Goal: Task Accomplishment & Management: Use online tool/utility

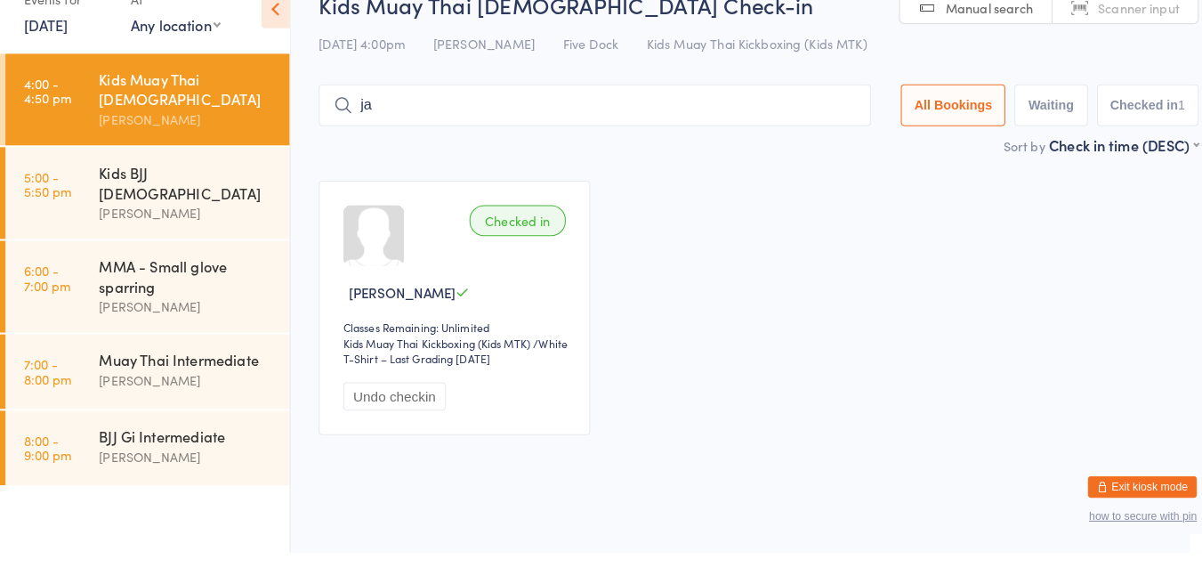
type input "[PERSON_NAME]"
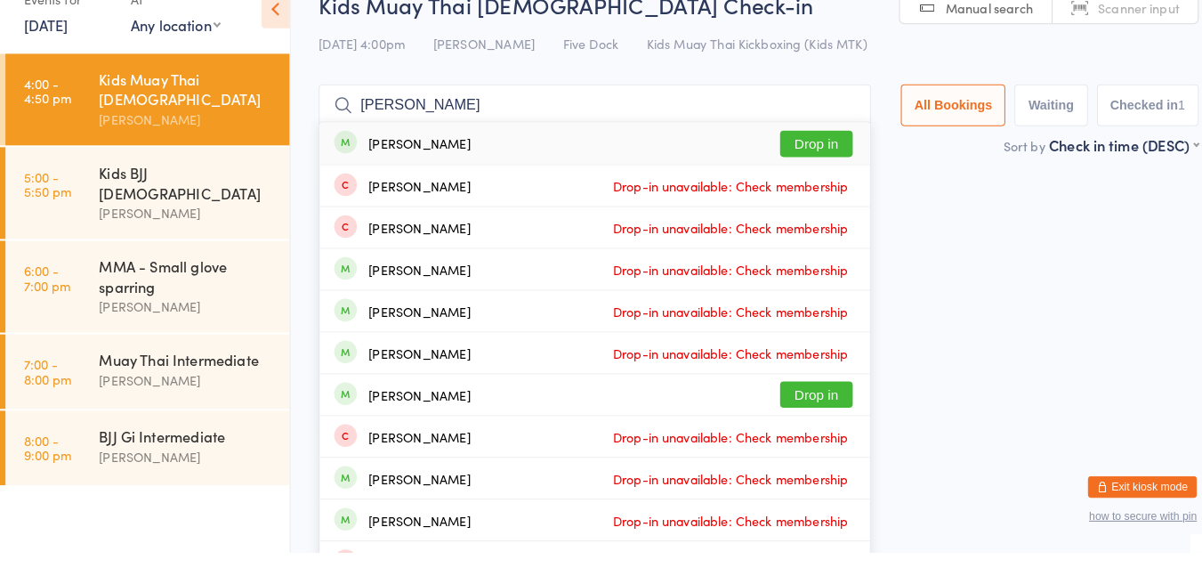
click at [789, 154] on ul "[PERSON_NAME] Drop in [PERSON_NAME] Drop-in unavailable: Check membership [PERS…" at bounding box center [582, 462] width 541 height 616
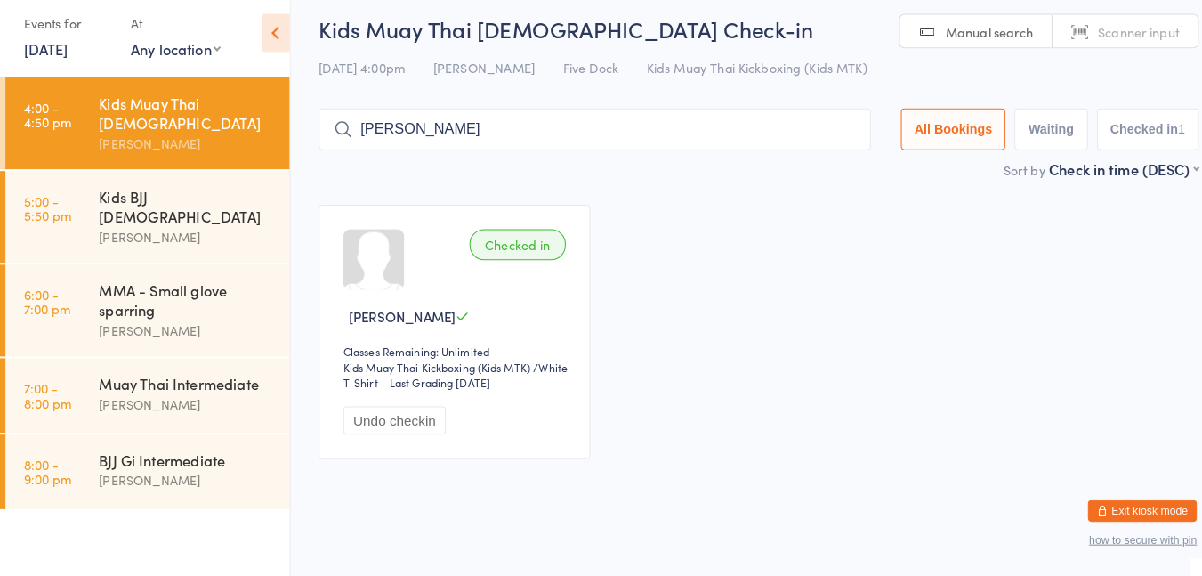
click at [505, 140] on input "[PERSON_NAME]" at bounding box center [582, 137] width 541 height 41
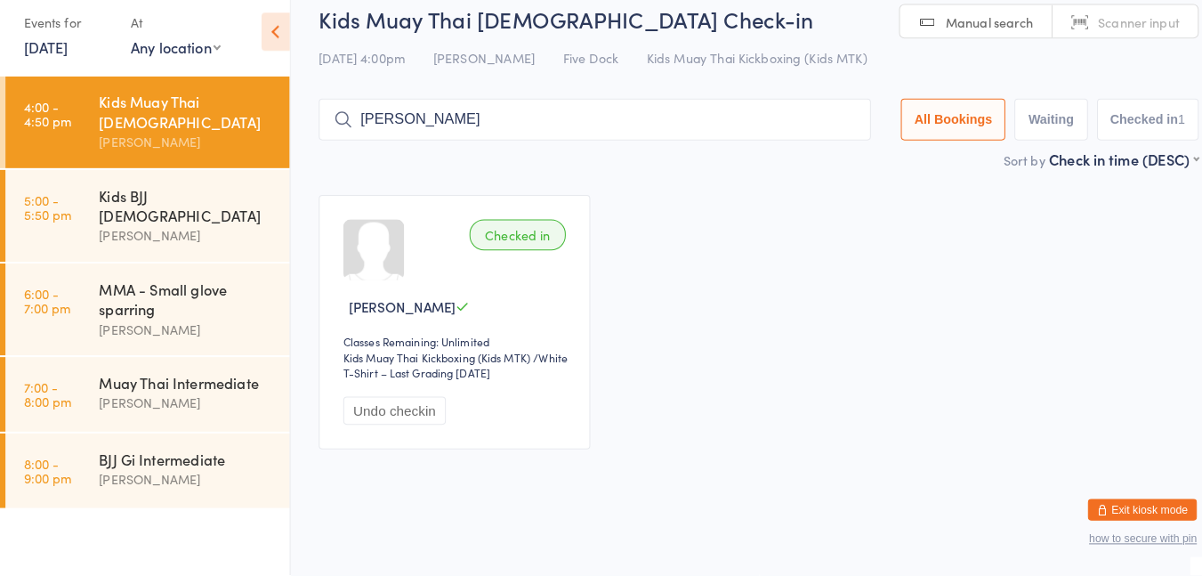
click at [537, 133] on input "[PERSON_NAME]" at bounding box center [582, 129] width 541 height 41
click at [190, 233] on div "[PERSON_NAME]" at bounding box center [183, 243] width 172 height 20
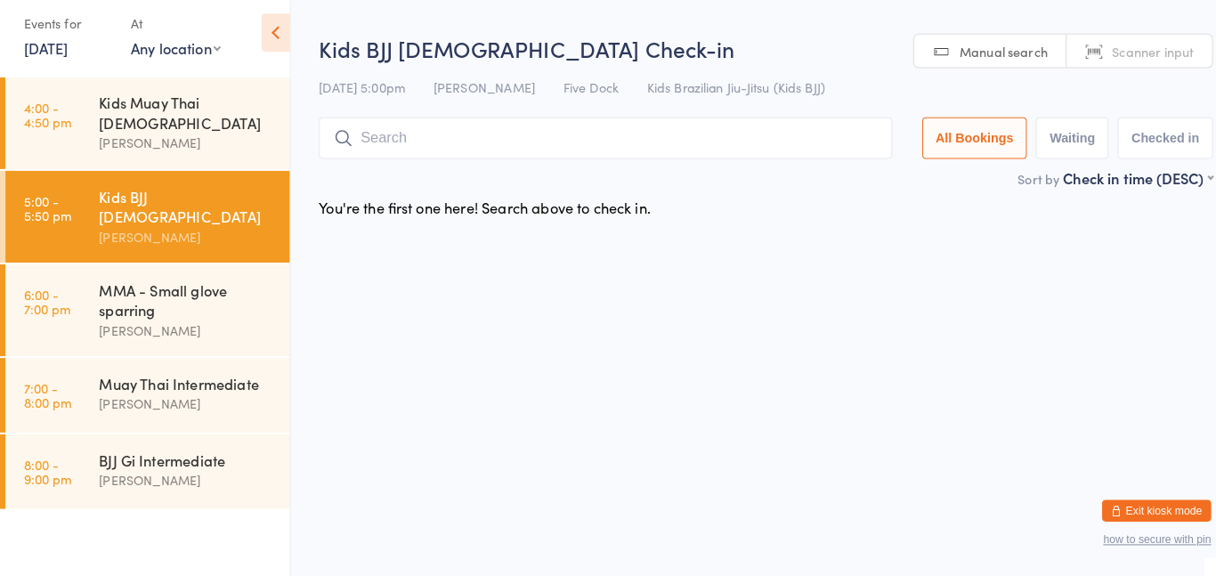
click at [184, 121] on div "Kids Muay Thai [DEMOGRAPHIC_DATA]" at bounding box center [183, 121] width 172 height 39
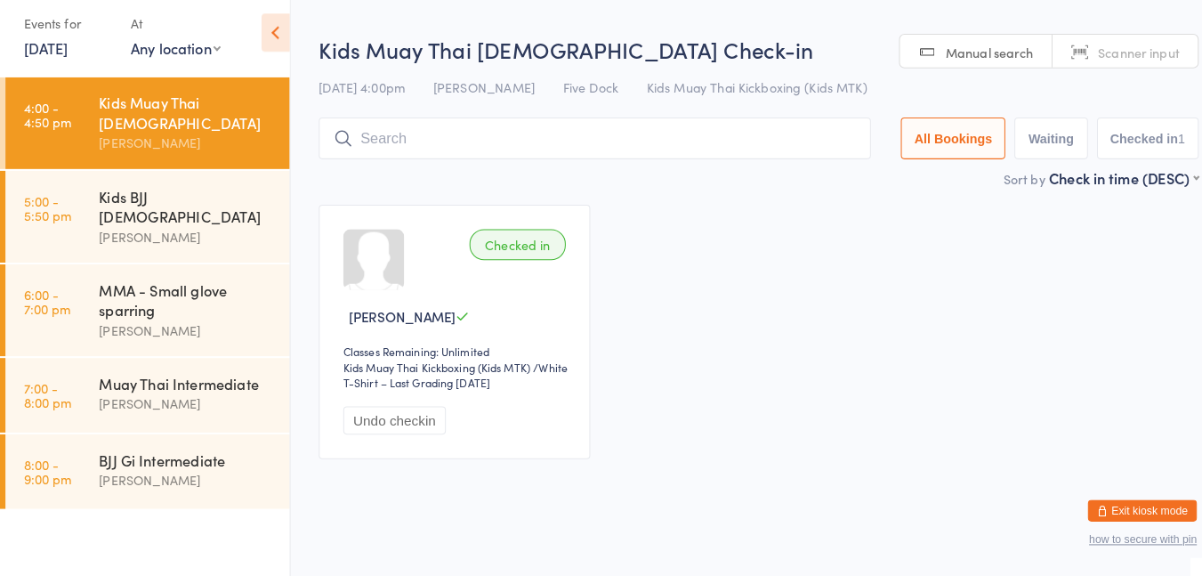
click at [505, 148] on input "search" at bounding box center [582, 146] width 541 height 41
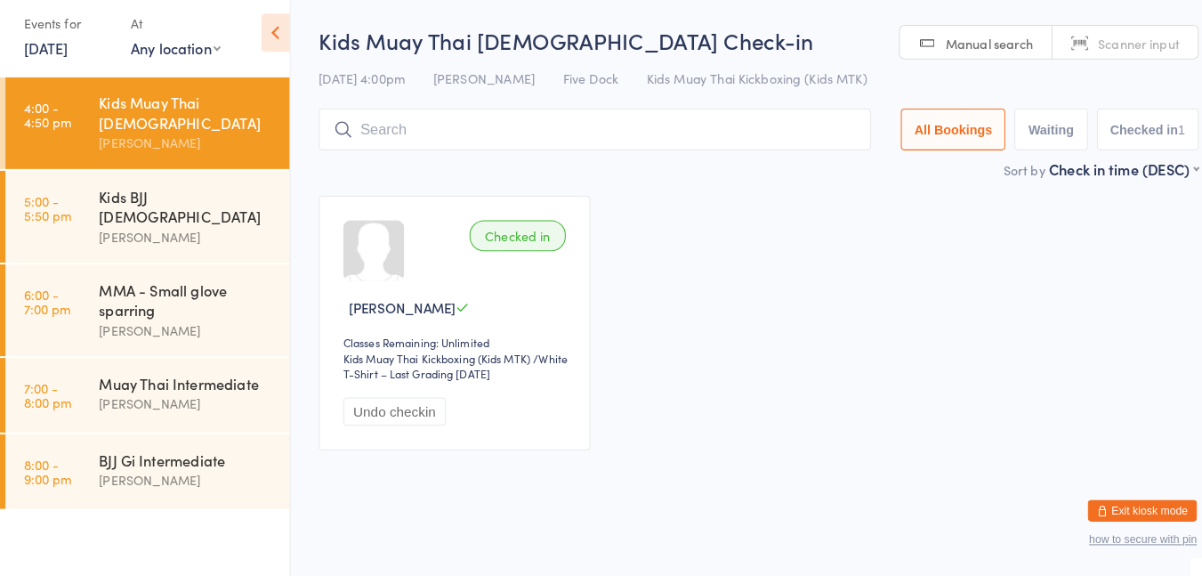
click at [562, 118] on input "search" at bounding box center [582, 137] width 541 height 41
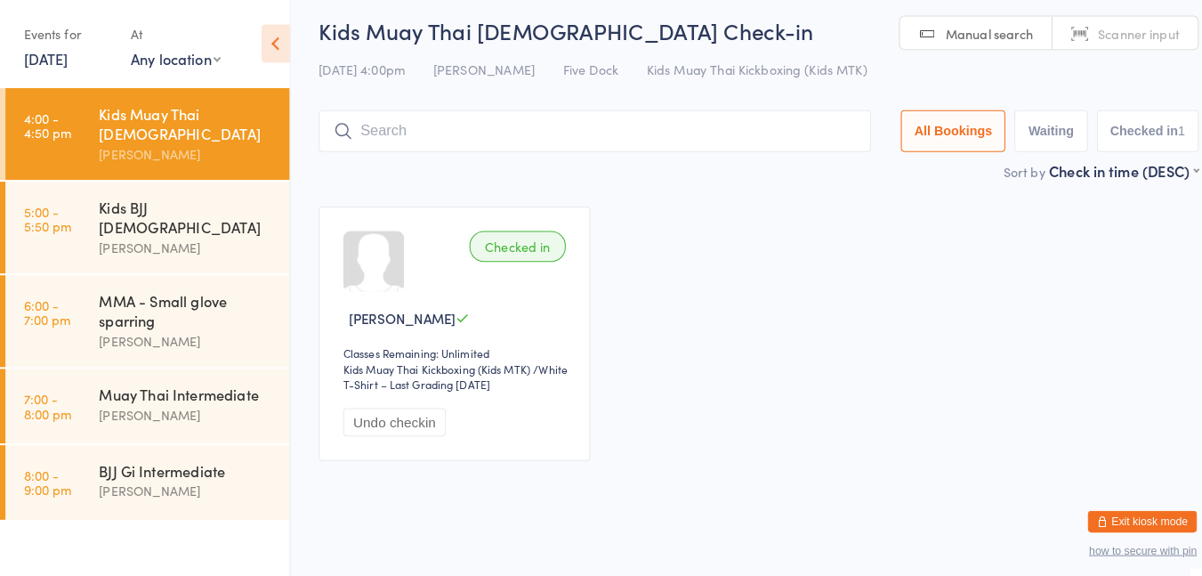
click at [460, 211] on div "Checked in [PERSON_NAME] Classes Remaining: Unlimited Kids Muay Thai Kickboxing…" at bounding box center [445, 327] width 266 height 249
click at [529, 124] on input "search" at bounding box center [582, 129] width 541 height 41
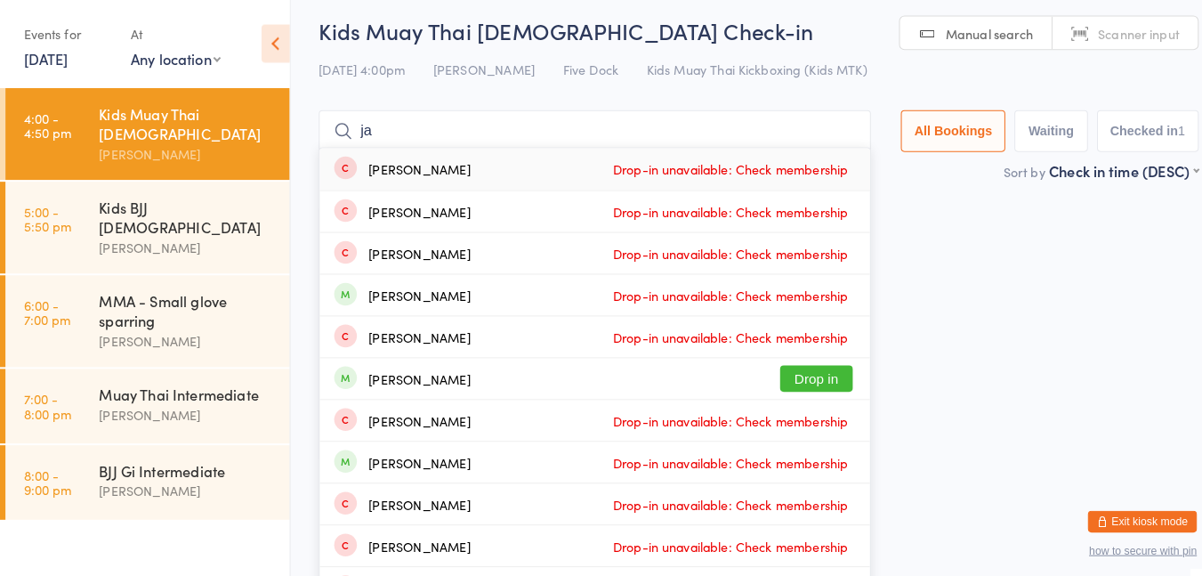
type input "[PERSON_NAME]"
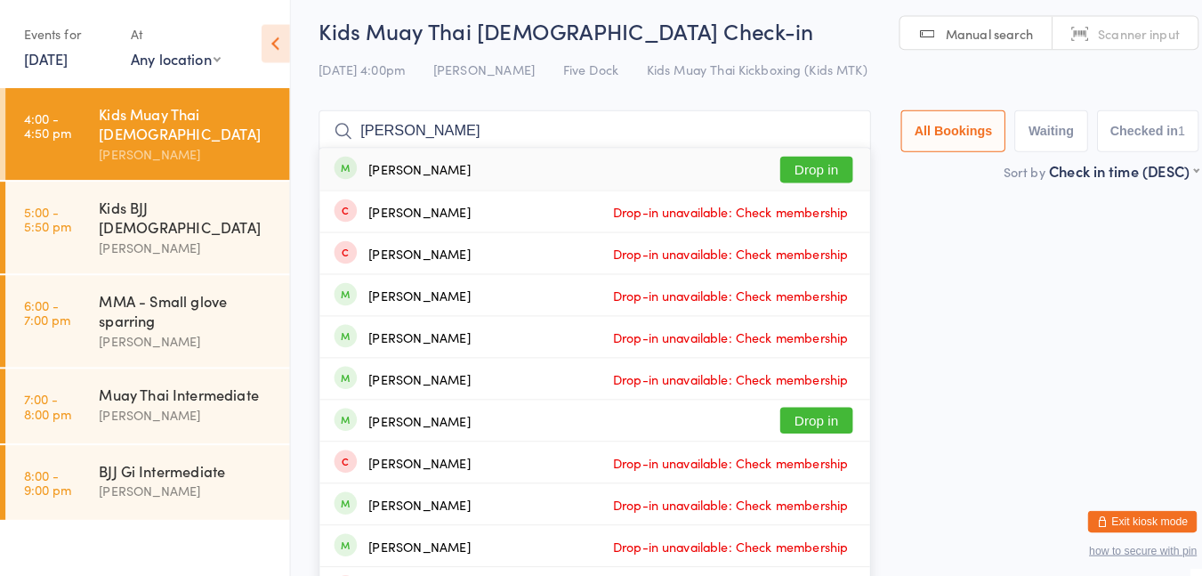
click at [797, 159] on button "Drop in" at bounding box center [799, 167] width 71 height 26
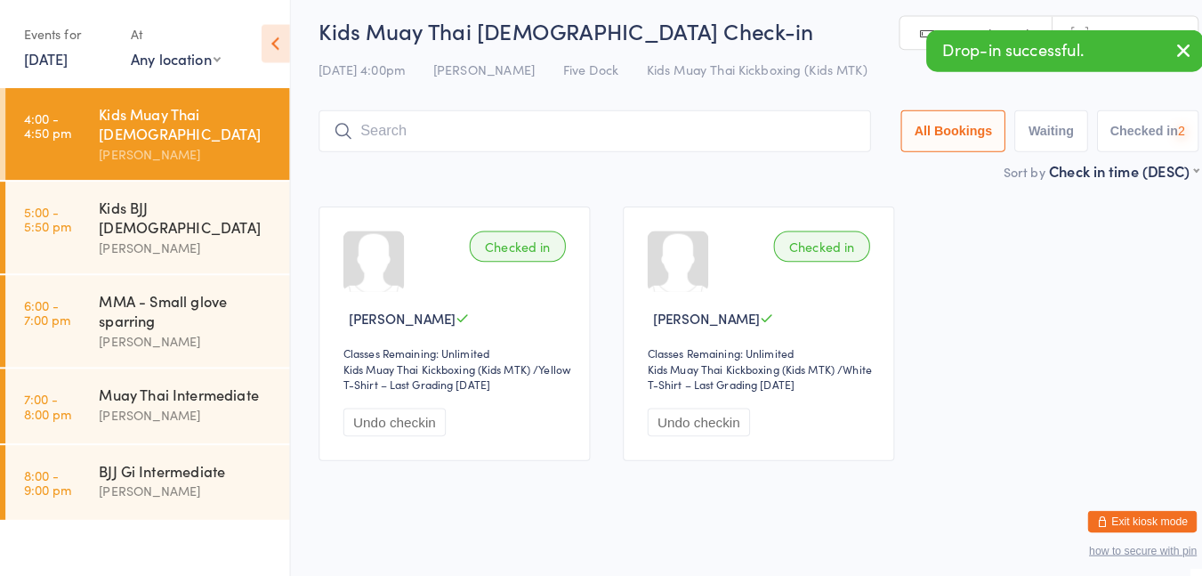
click at [161, 194] on div "Kids BJJ [DEMOGRAPHIC_DATA]" at bounding box center [183, 213] width 172 height 39
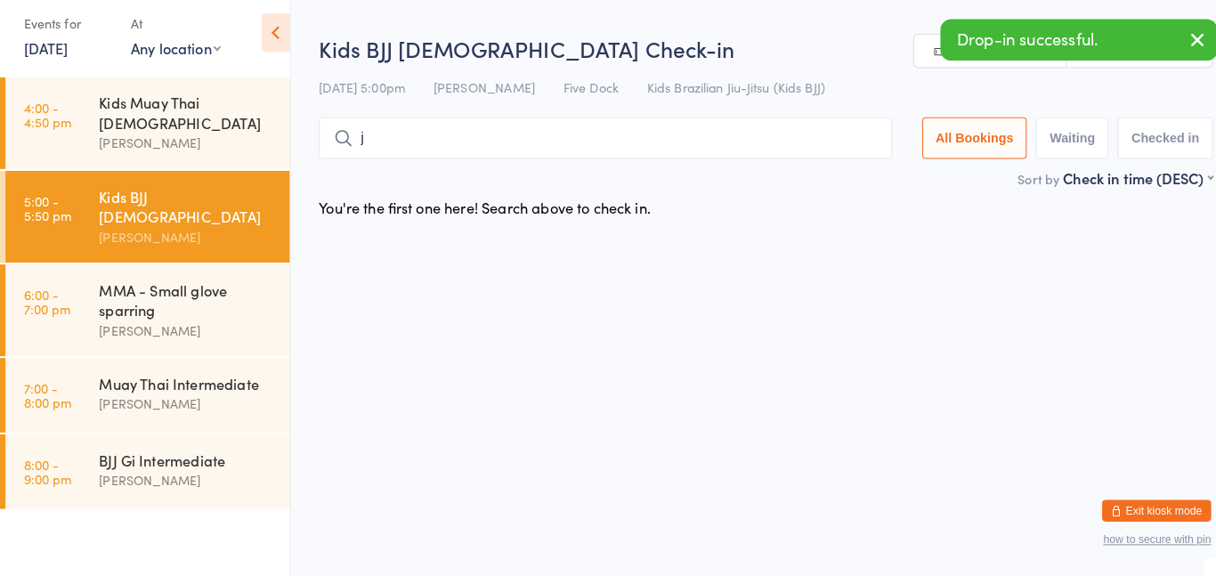
type input "[PERSON_NAME]"
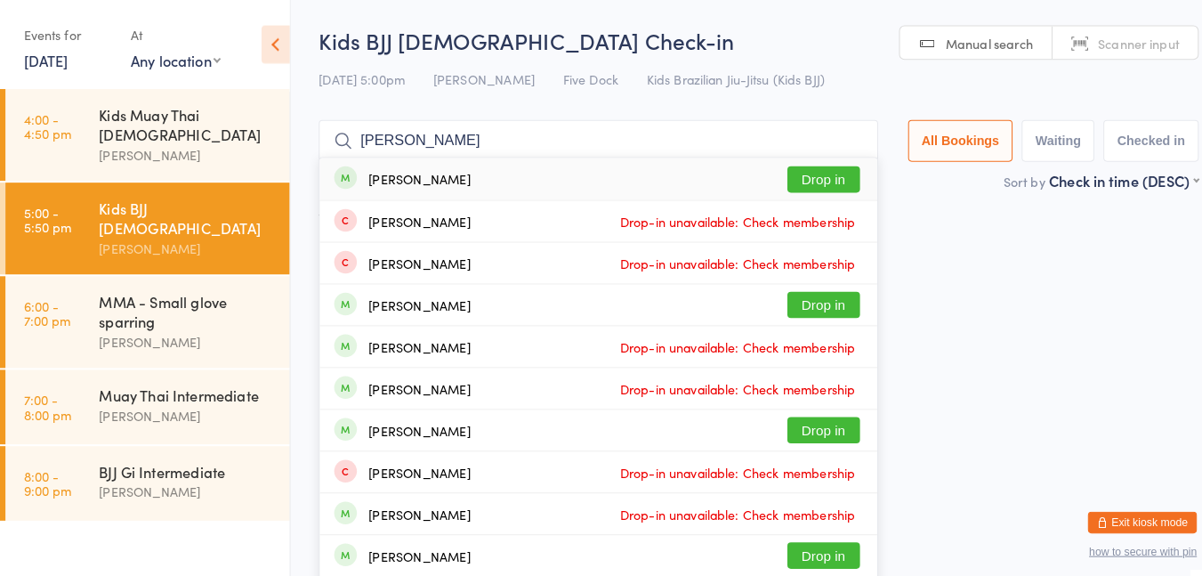
click at [807, 173] on button "Drop in" at bounding box center [806, 176] width 71 height 26
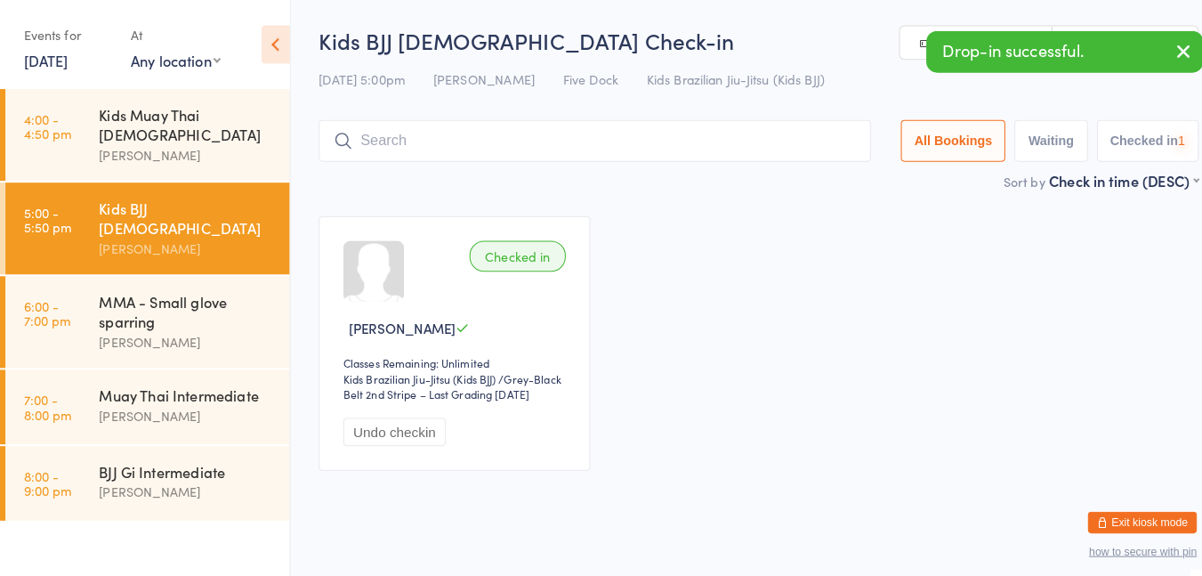
click at [157, 110] on div "Kids Muay Thai [DEMOGRAPHIC_DATA]" at bounding box center [183, 121] width 172 height 39
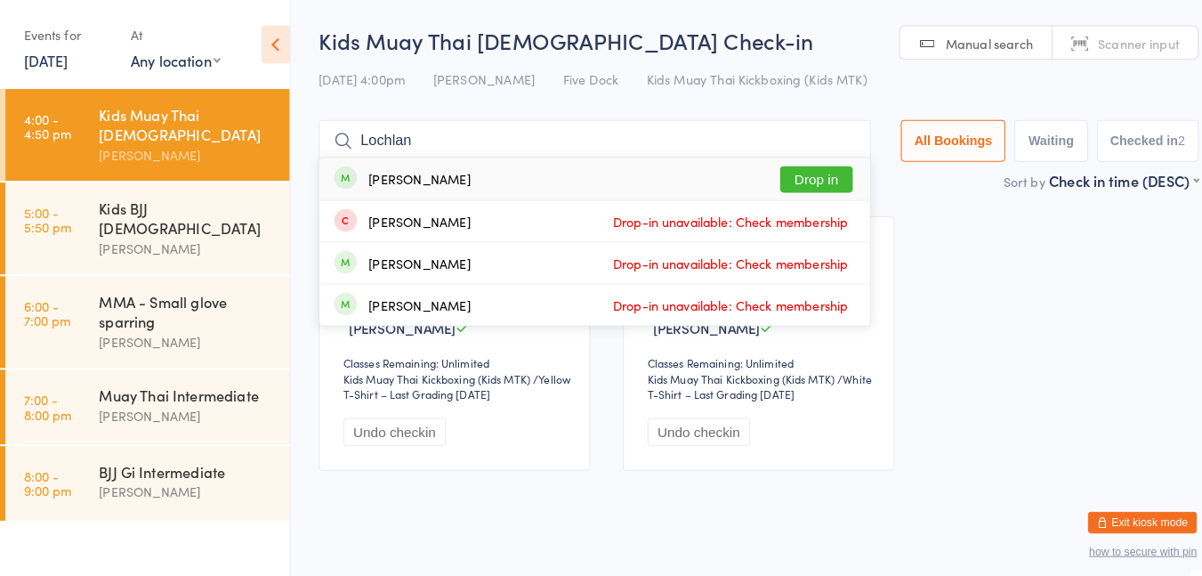
type input "Lochlan"
click at [806, 171] on button "Drop in" at bounding box center [799, 176] width 71 height 26
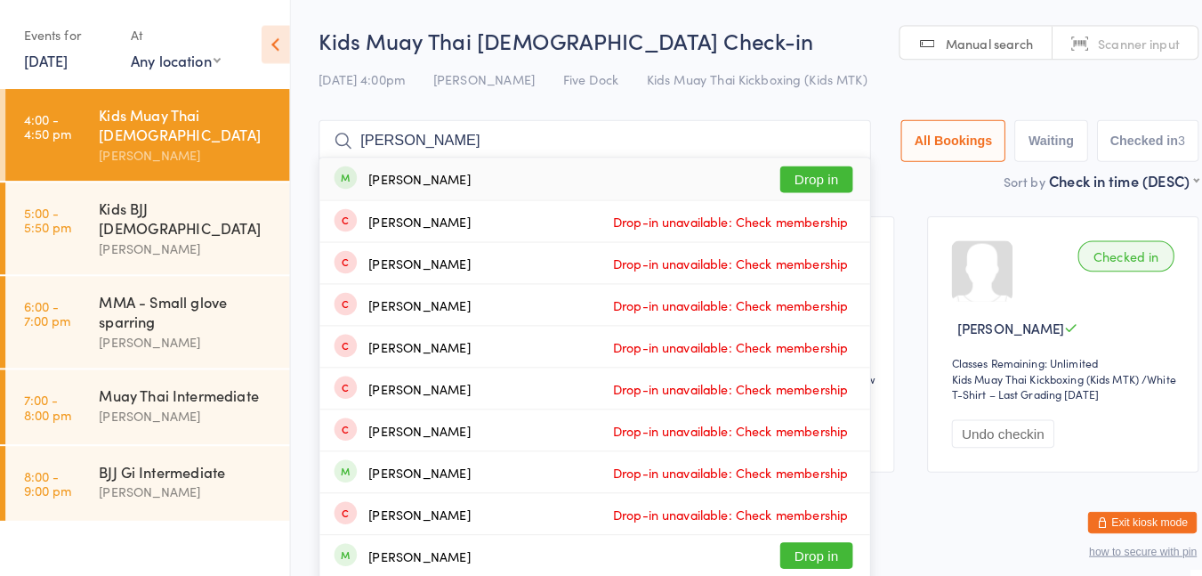
type input "[PERSON_NAME]"
click at [777, 181] on button "Drop in" at bounding box center [799, 176] width 71 height 26
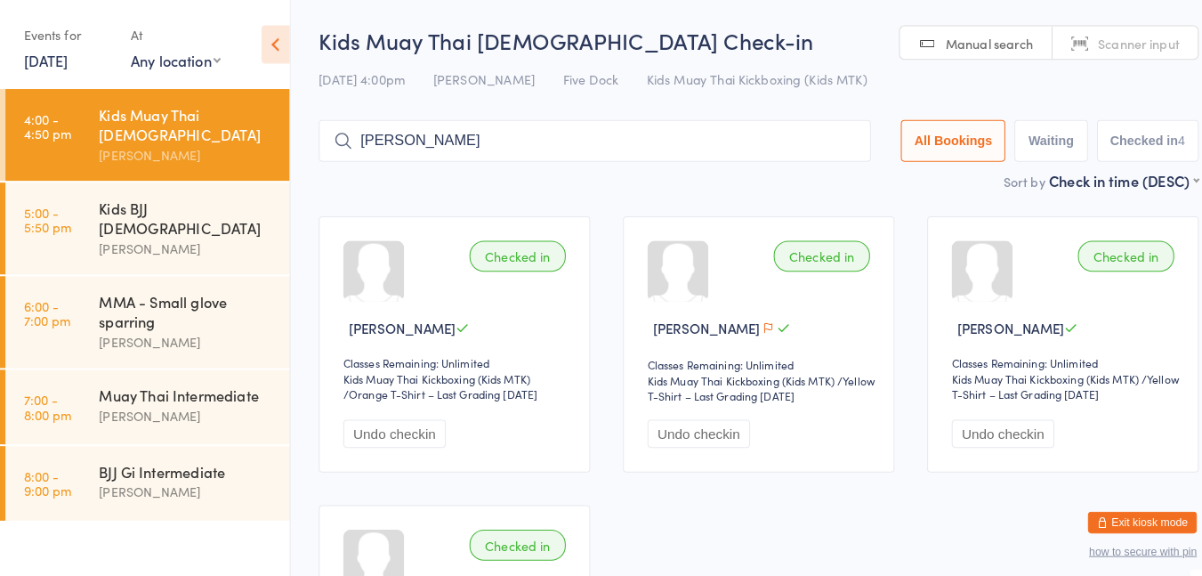
type input "[PERSON_NAME]"
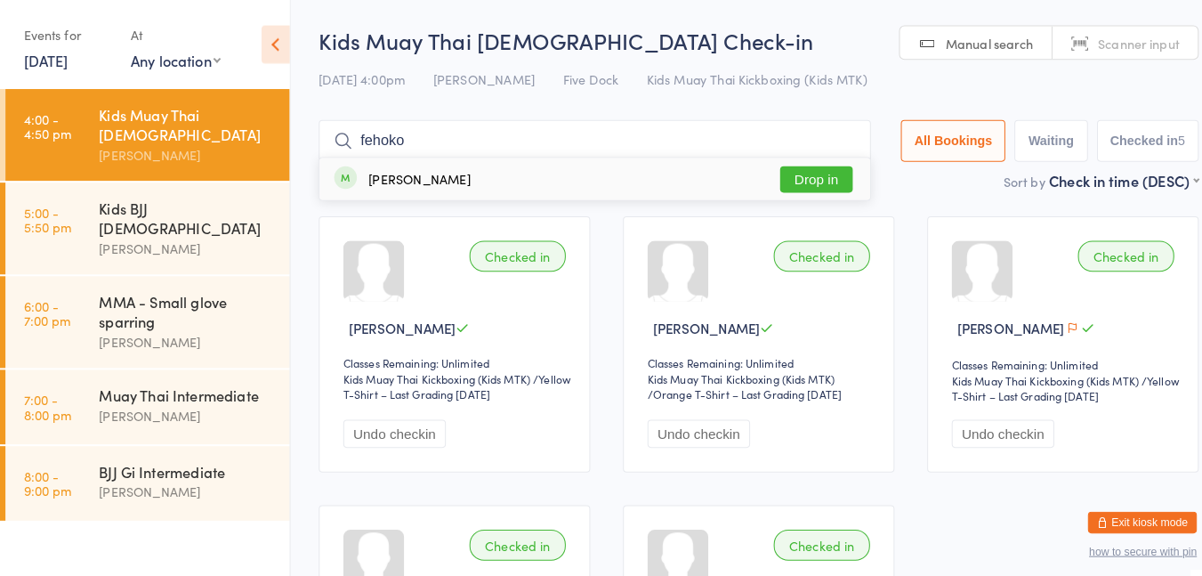
type input "fehoko"
click at [660, 175] on div "[PERSON_NAME] Drop in" at bounding box center [582, 175] width 539 height 41
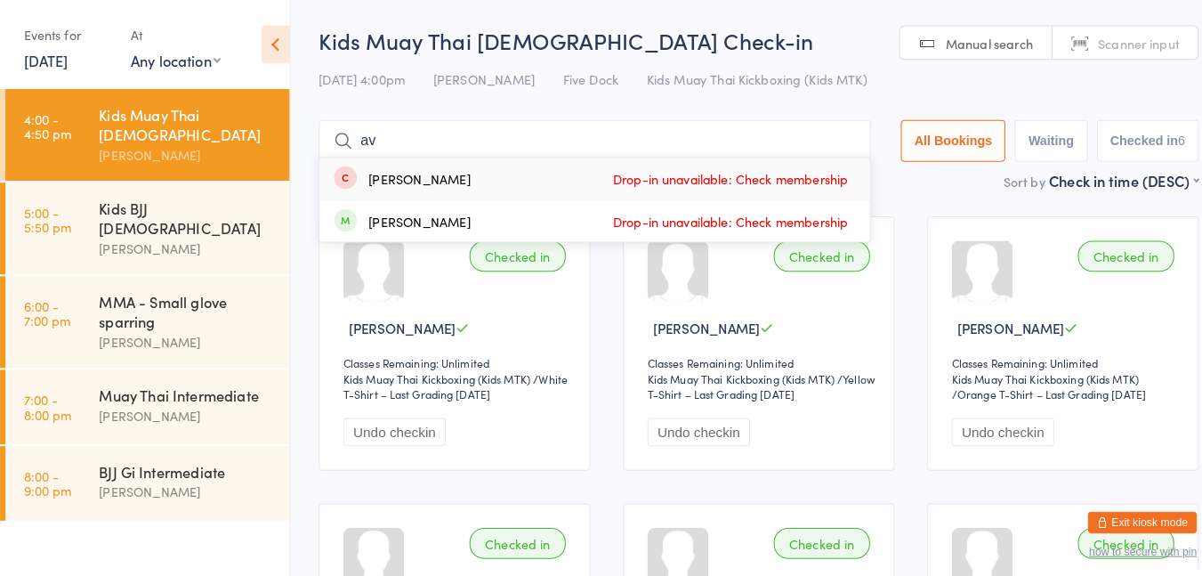
type input "a"
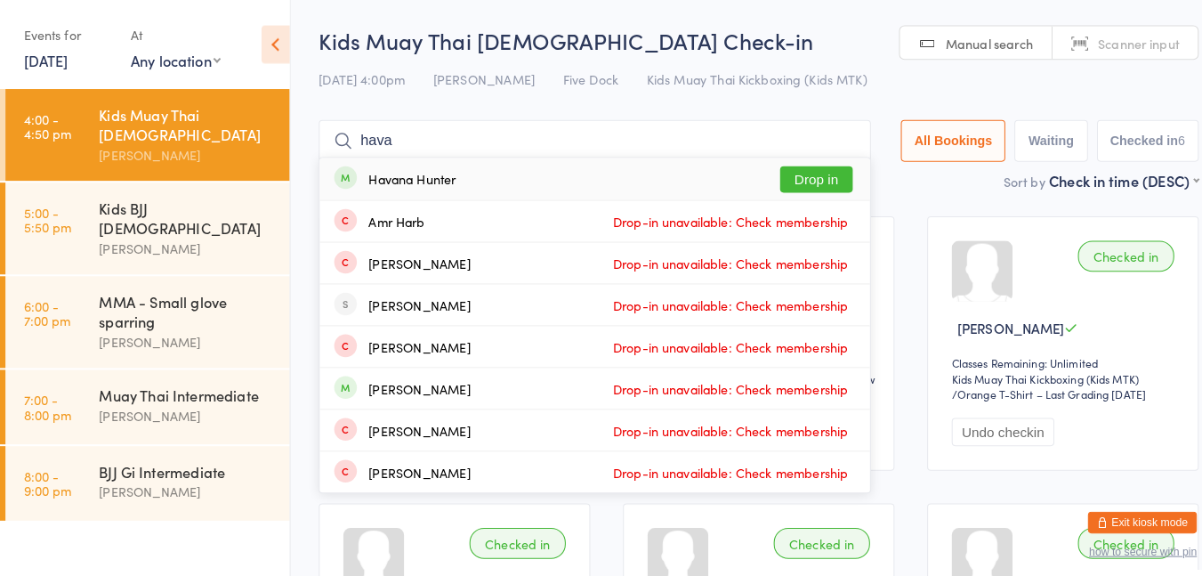
type input "hava"
click at [788, 184] on button "Drop in" at bounding box center [799, 176] width 71 height 26
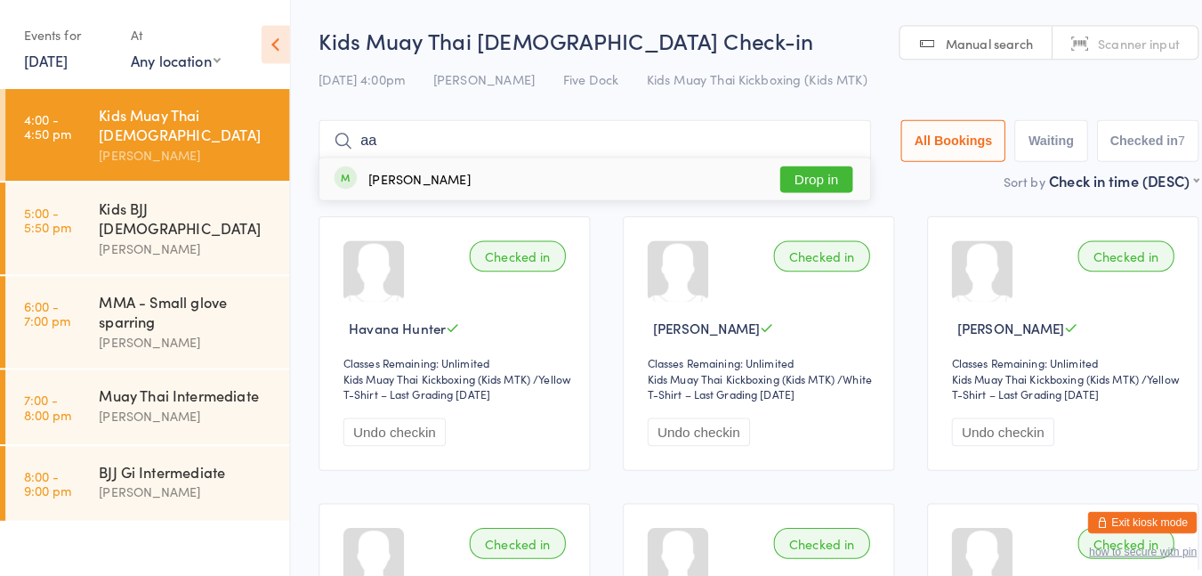
type input "aa"
click at [793, 172] on button "Drop in" at bounding box center [799, 176] width 71 height 26
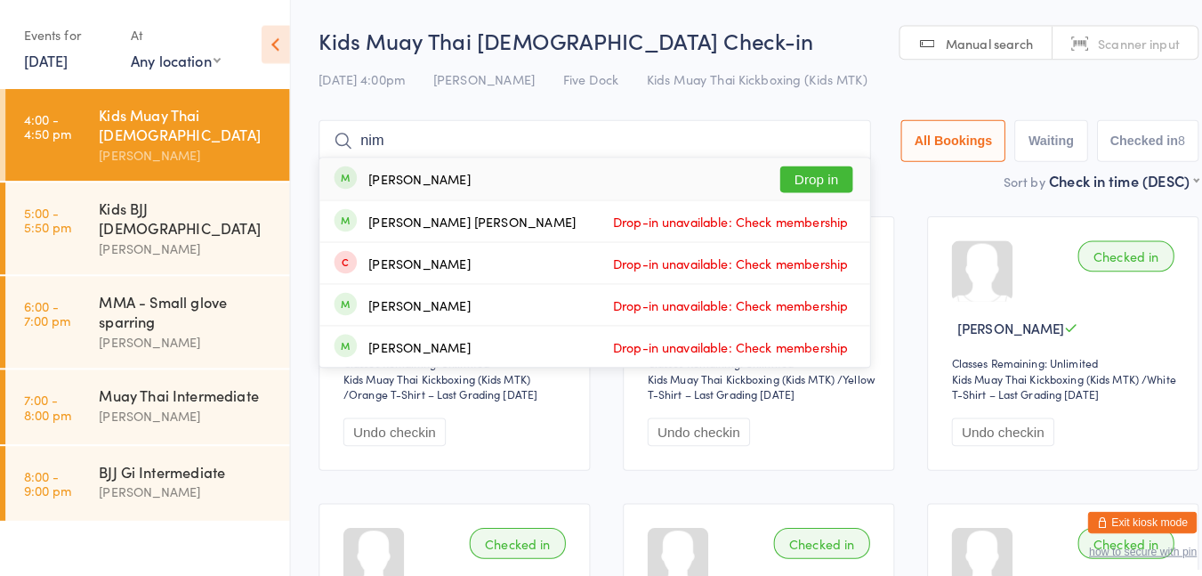
type input "nim"
click at [369, 168] on div "[PERSON_NAME]" at bounding box center [411, 175] width 100 height 14
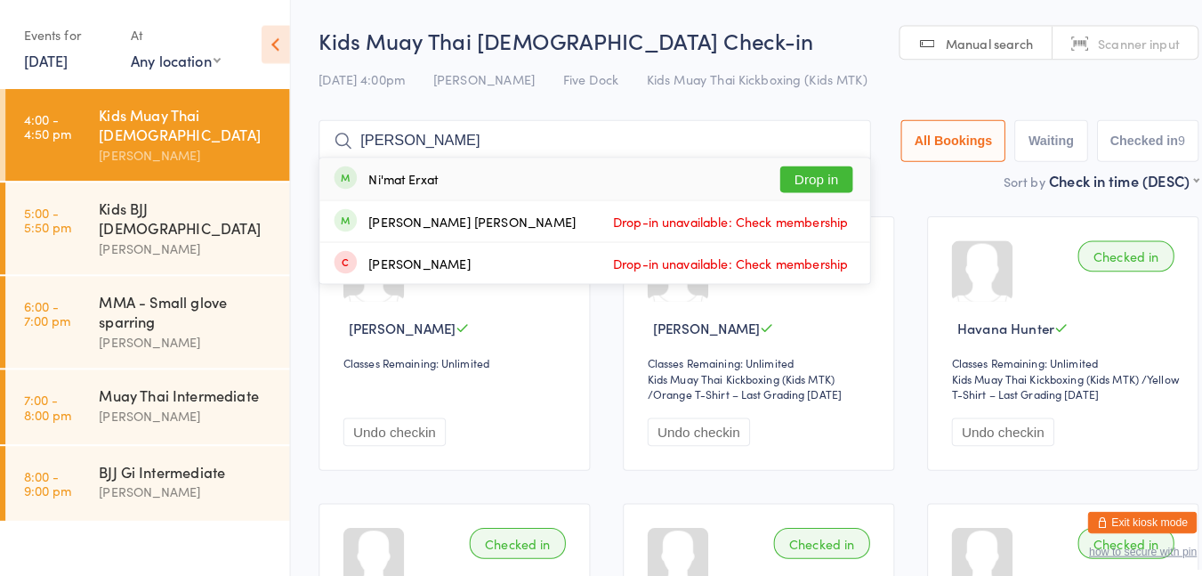
type input "[PERSON_NAME]"
click at [364, 174] on div "Ni'mat Erxat" at bounding box center [395, 175] width 68 height 14
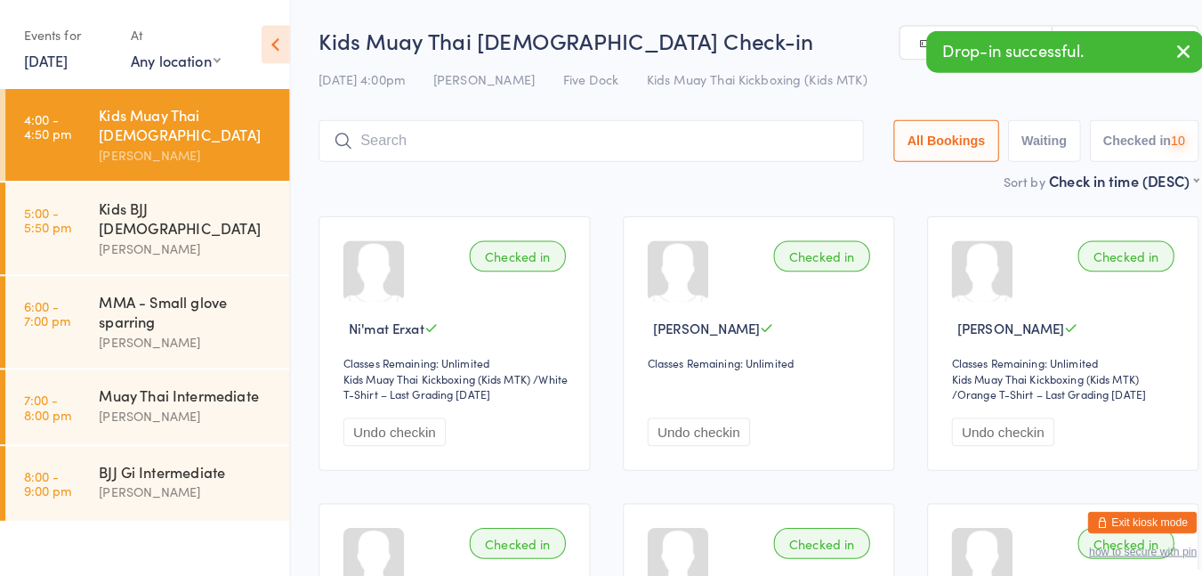
click at [380, 156] on input "search" at bounding box center [579, 137] width 534 height 41
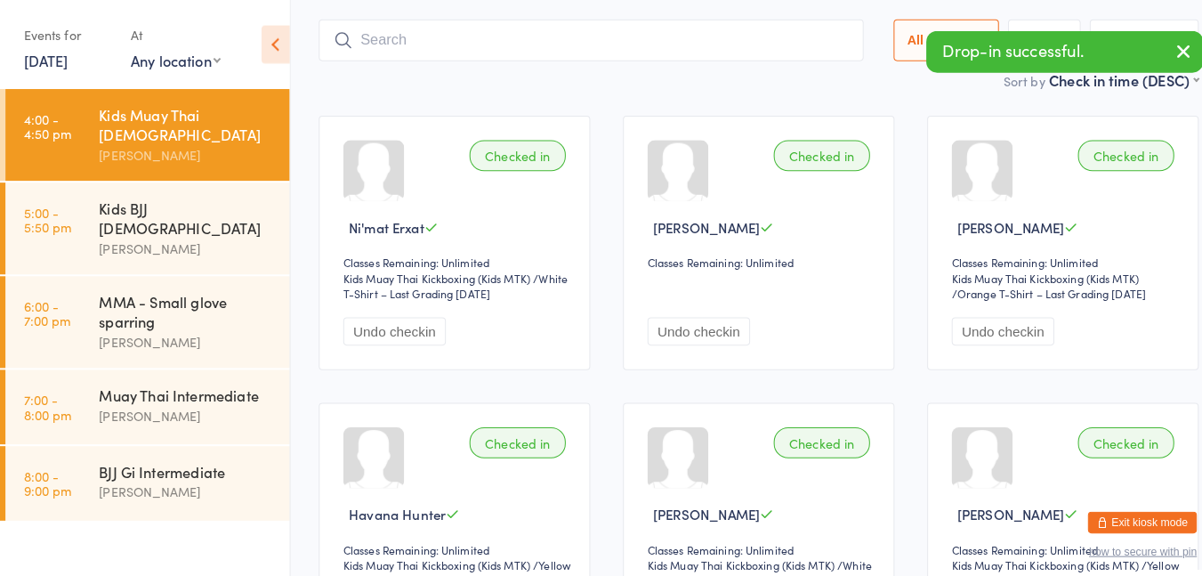
scroll to position [117, 0]
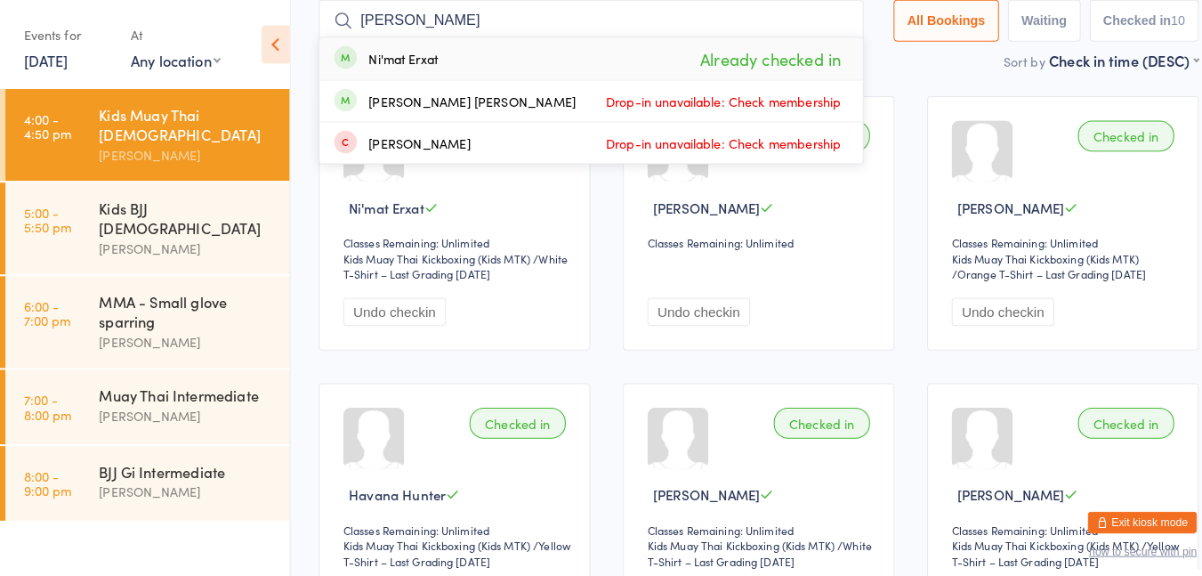
type input "[PERSON_NAME]"
click at [721, 50] on span "Already checked in" at bounding box center [755, 58] width 147 height 31
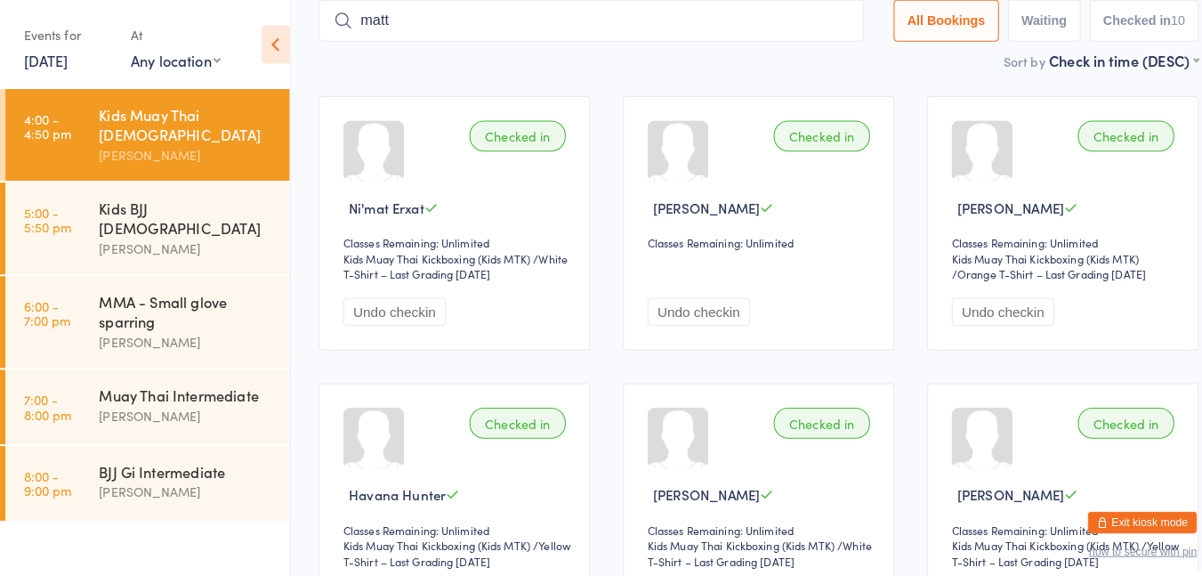
type input "[PERSON_NAME]"
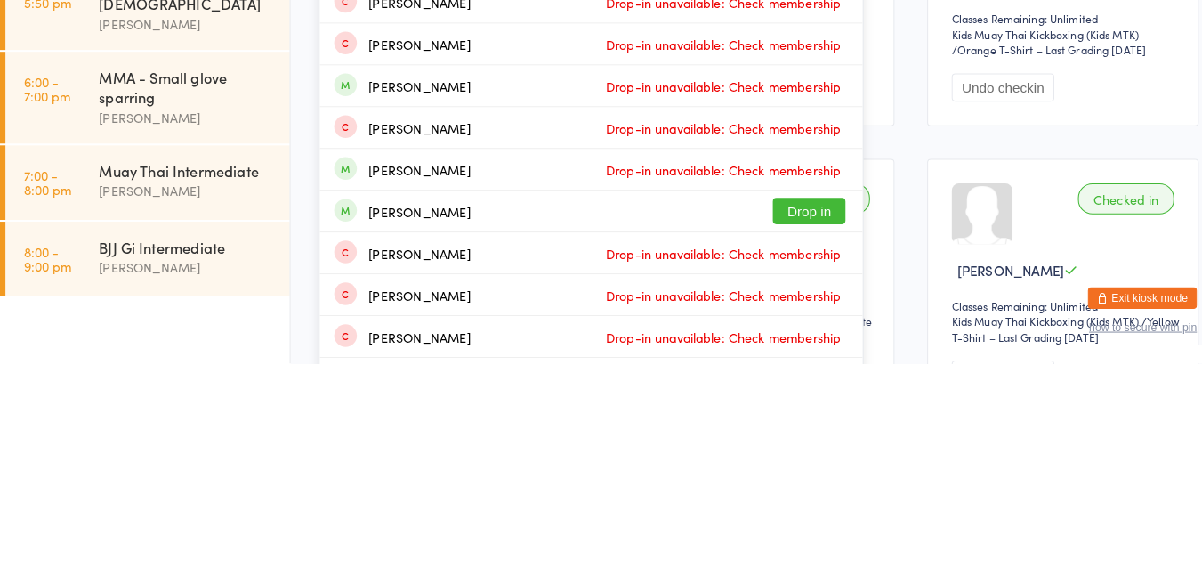
click at [807, 426] on button "Drop in" at bounding box center [792, 427] width 71 height 26
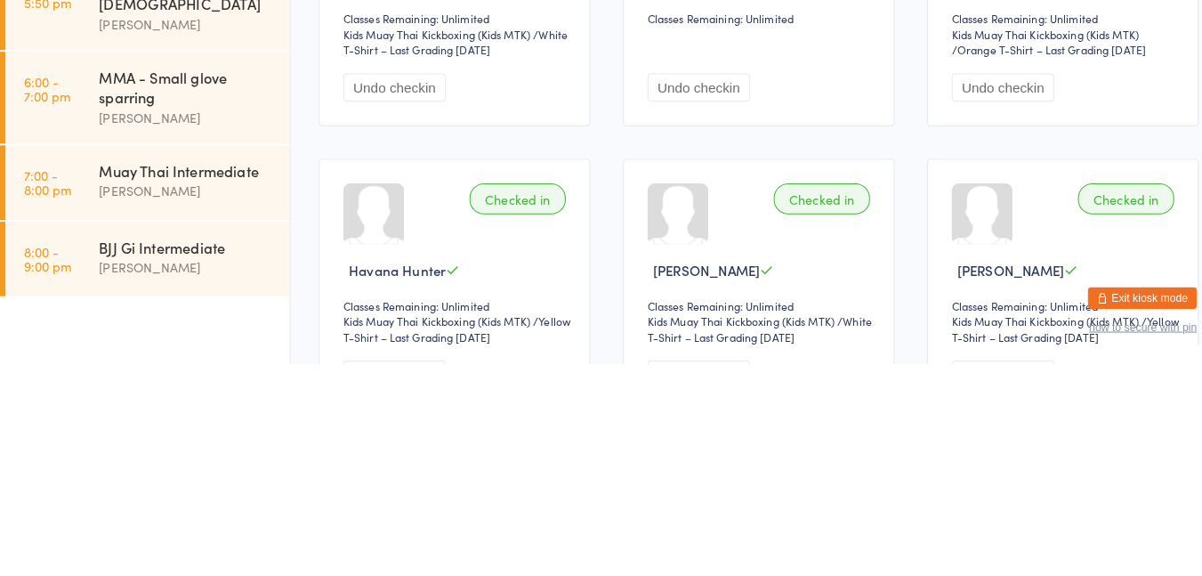
scroll to position [0, 0]
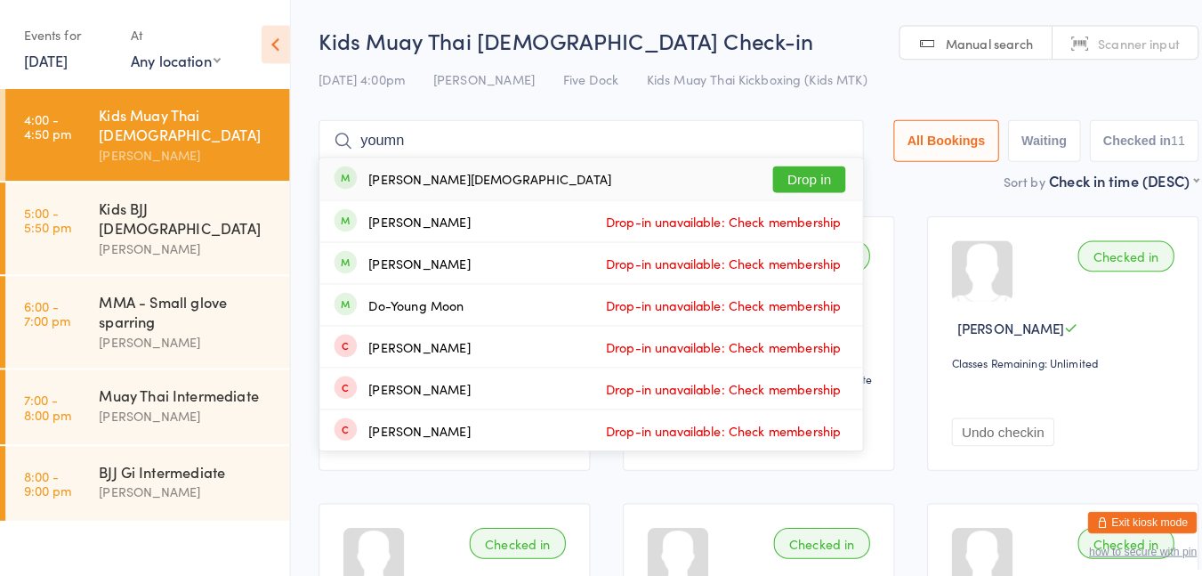
type input "youmn"
click at [790, 168] on button "Drop in" at bounding box center [792, 176] width 71 height 26
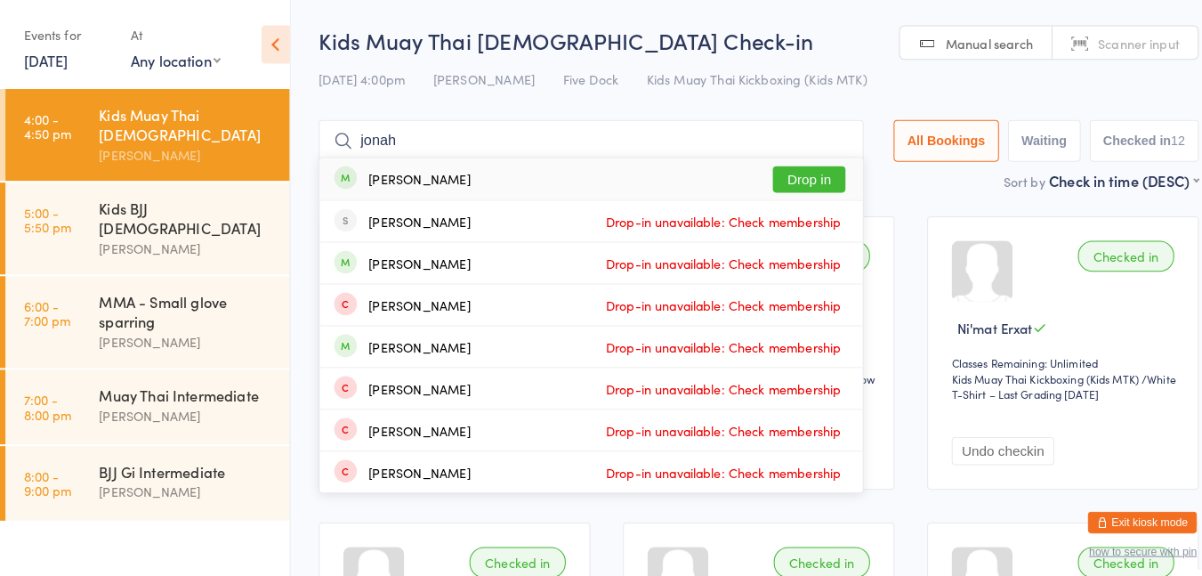
type input "jonah"
click at [788, 180] on button "Drop in" at bounding box center [792, 176] width 71 height 26
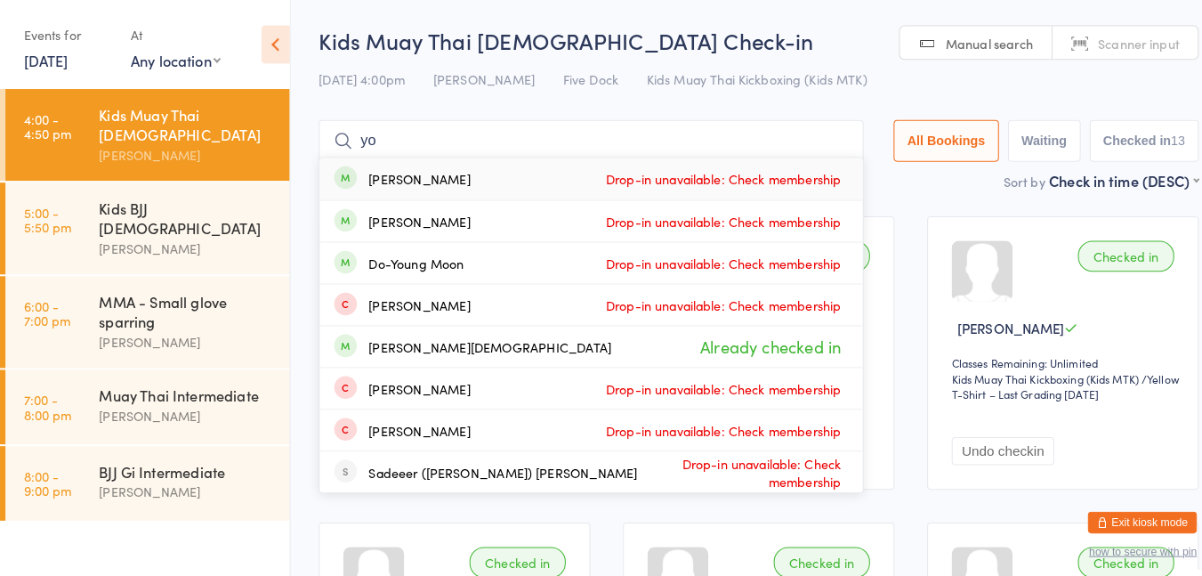
type input "y"
